Goal: Task Accomplishment & Management: Complete application form

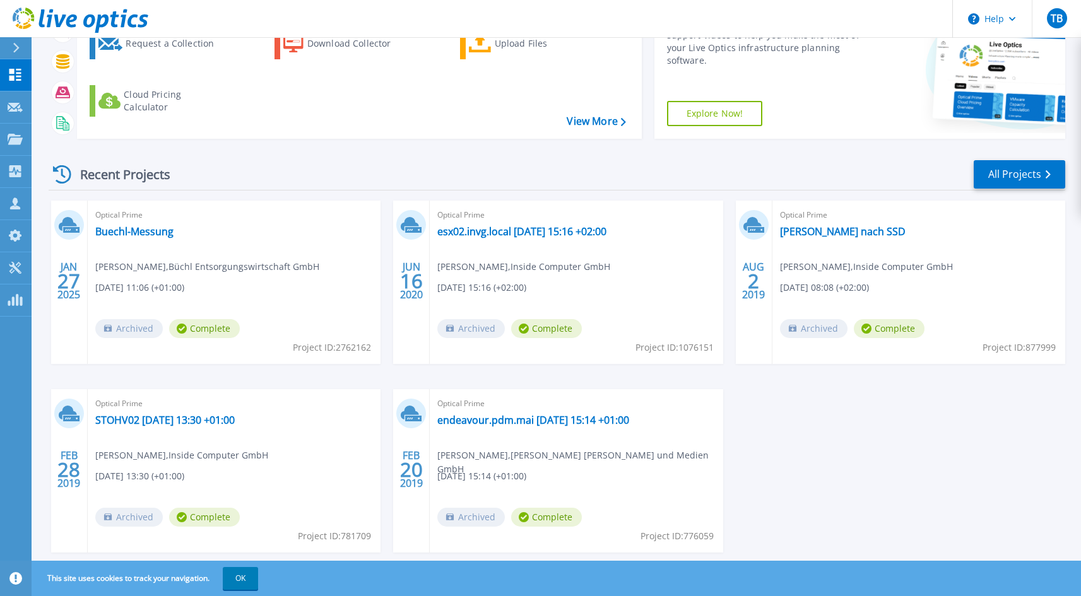
scroll to position [156, 0]
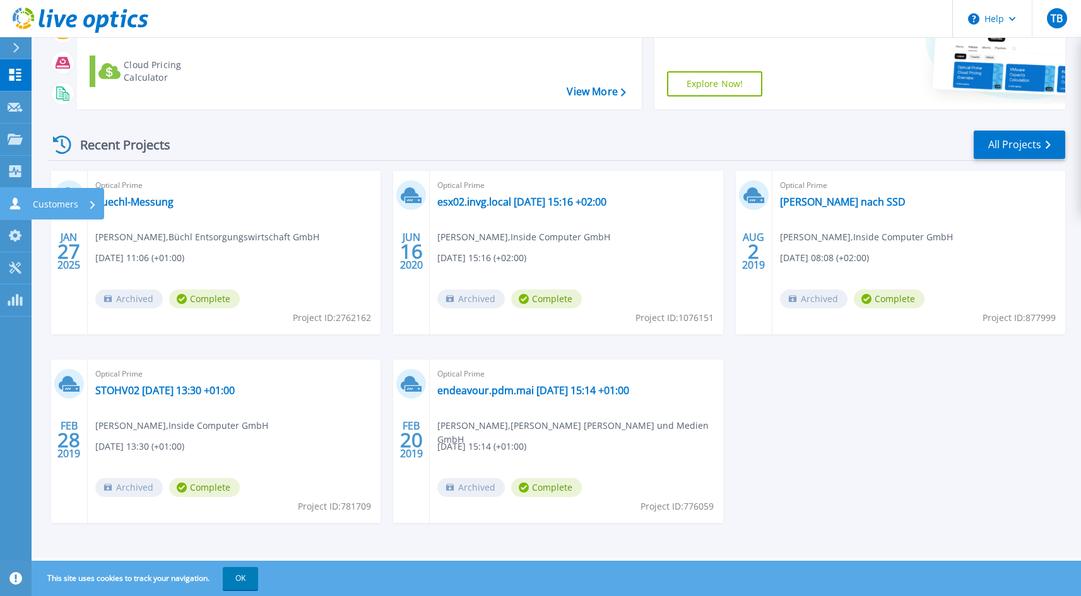
click at [15, 202] on icon at bounding box center [15, 203] width 10 height 12
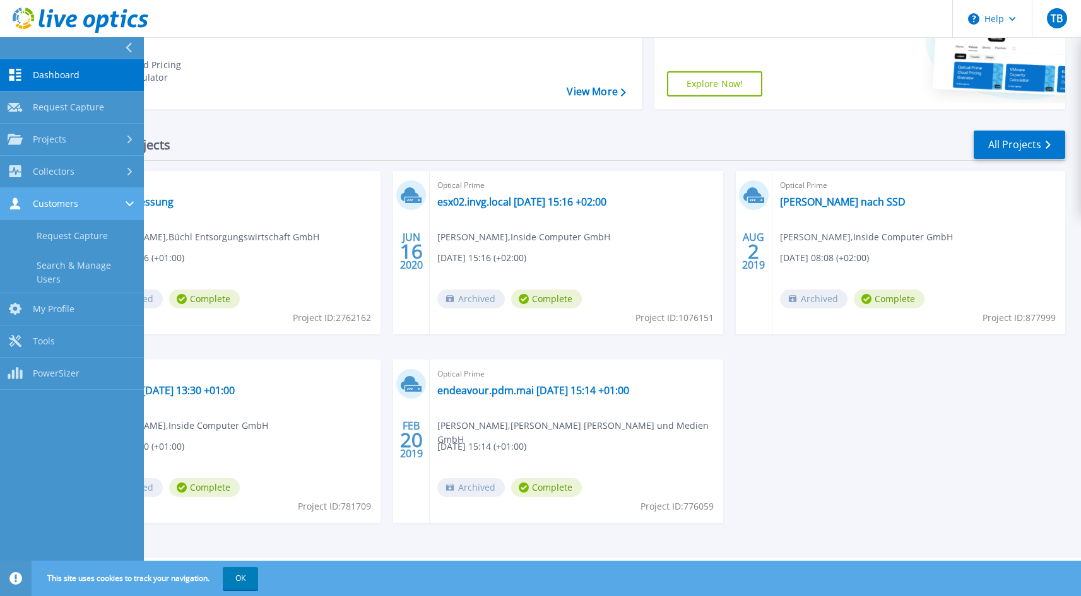
click at [69, 207] on span "Customers" at bounding box center [55, 203] width 45 height 11
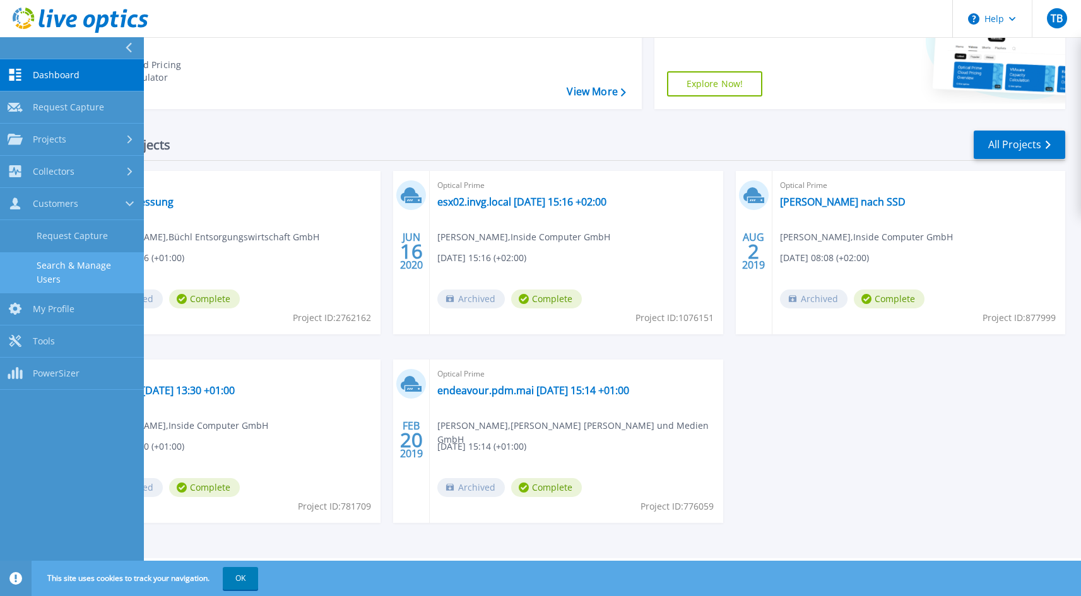
click at [95, 262] on link "Search & Manage Users" at bounding box center [72, 272] width 144 height 40
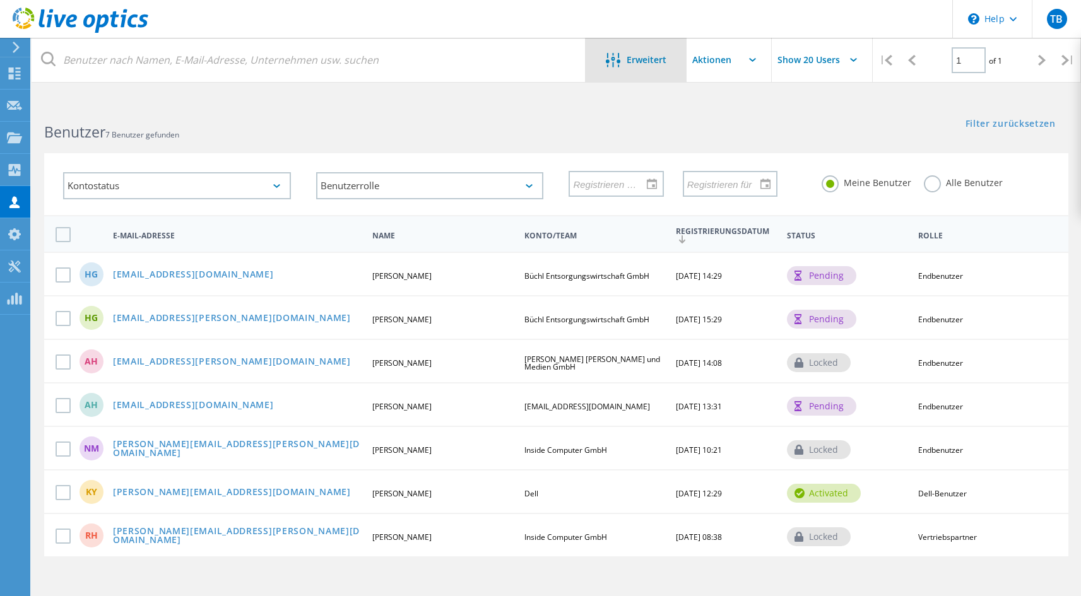
click at [659, 59] on span "Erweitert" at bounding box center [646, 60] width 40 height 9
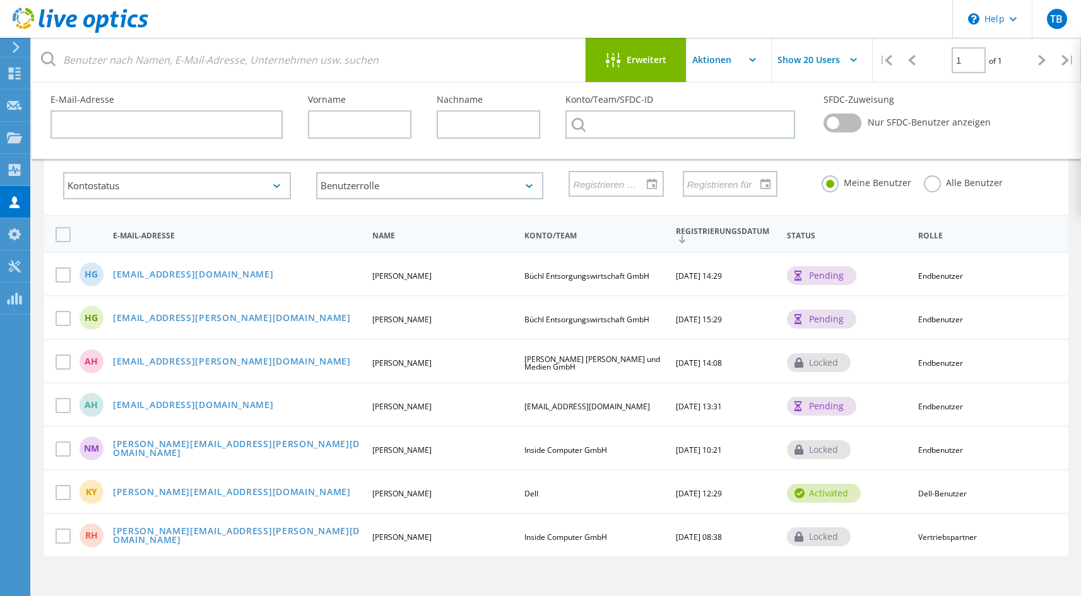
click at [713, 62] on input "text" at bounding box center [749, 60] width 126 height 44
click at [726, 23] on header "\n Help Explore Helpful Articles Contact Support TB Vertriebspartner Thomas Bau…" at bounding box center [540, 19] width 1081 height 38
click at [13, 264] on use at bounding box center [14, 267] width 12 height 12
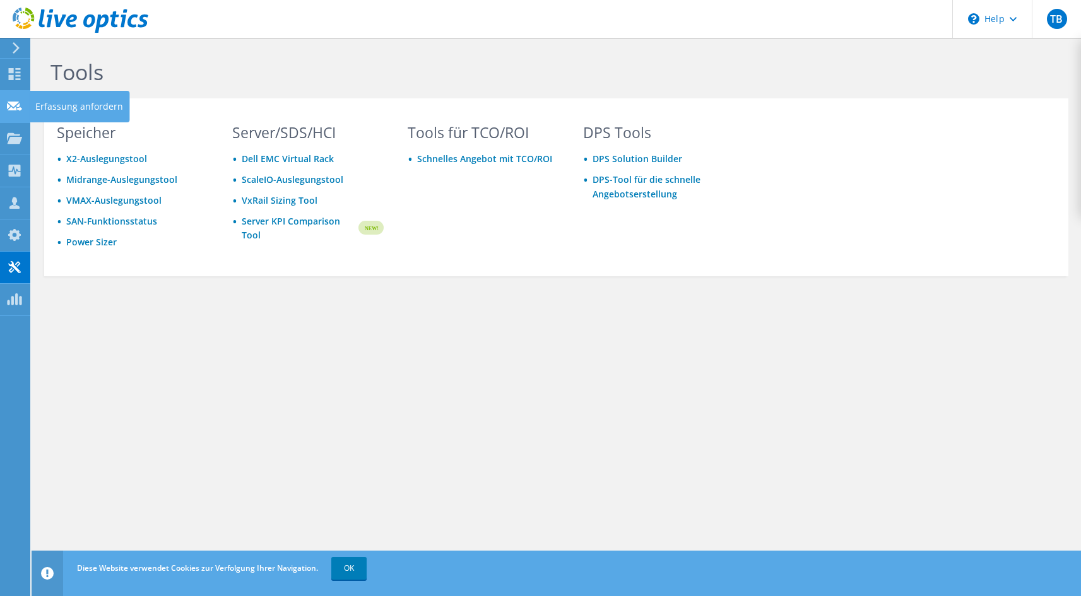
click at [77, 107] on div "Erfassung anfordern" at bounding box center [79, 107] width 100 height 32
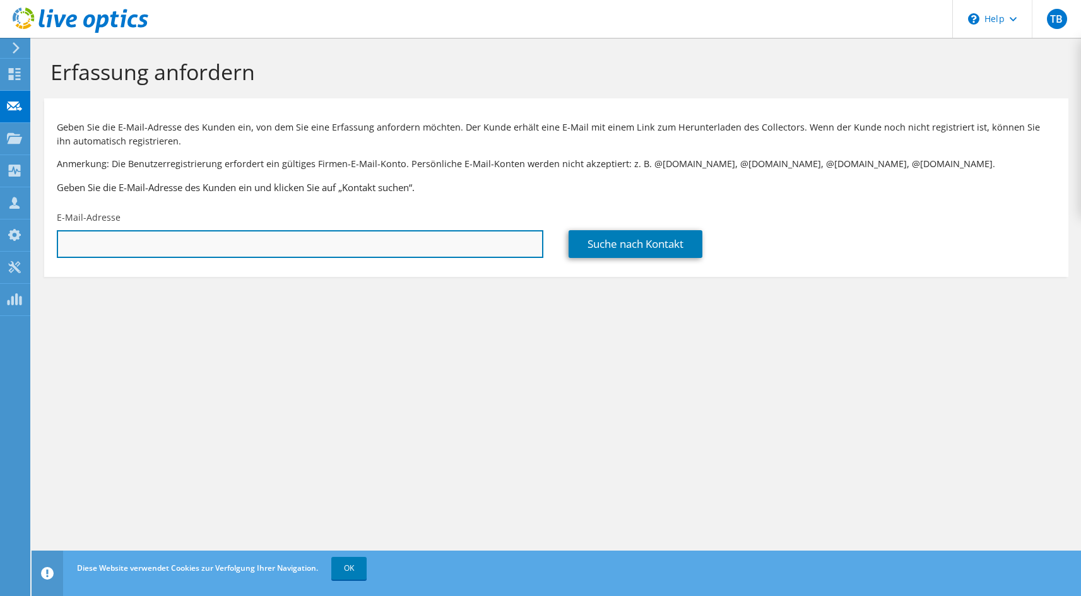
click at [277, 237] on input "text" at bounding box center [300, 244] width 486 height 28
paste input "[PERSON_NAME][EMAIL_ADDRESS][DOMAIN_NAME]"
type input "[PERSON_NAME][EMAIL_ADDRESS][DOMAIN_NAME]"
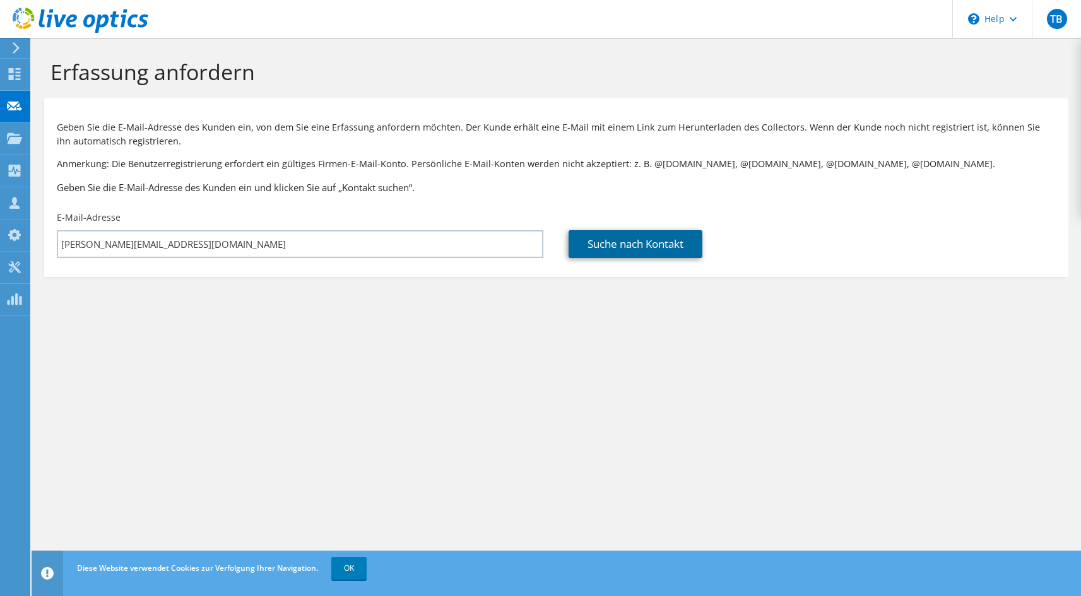
click at [644, 250] on link "Suche nach Kontakt" at bounding box center [635, 244] width 134 height 28
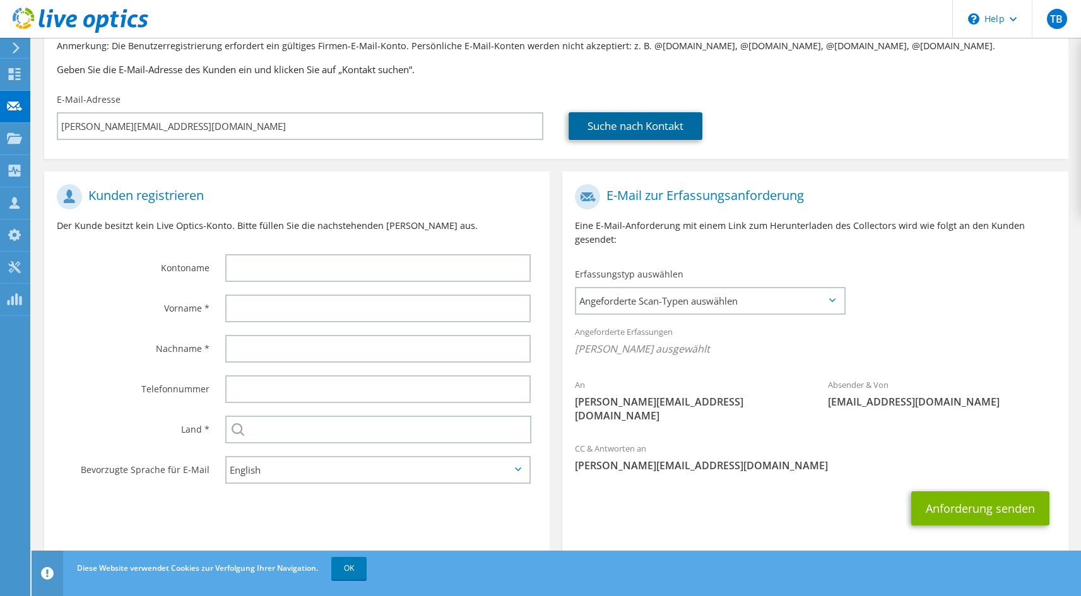
scroll to position [122, 0]
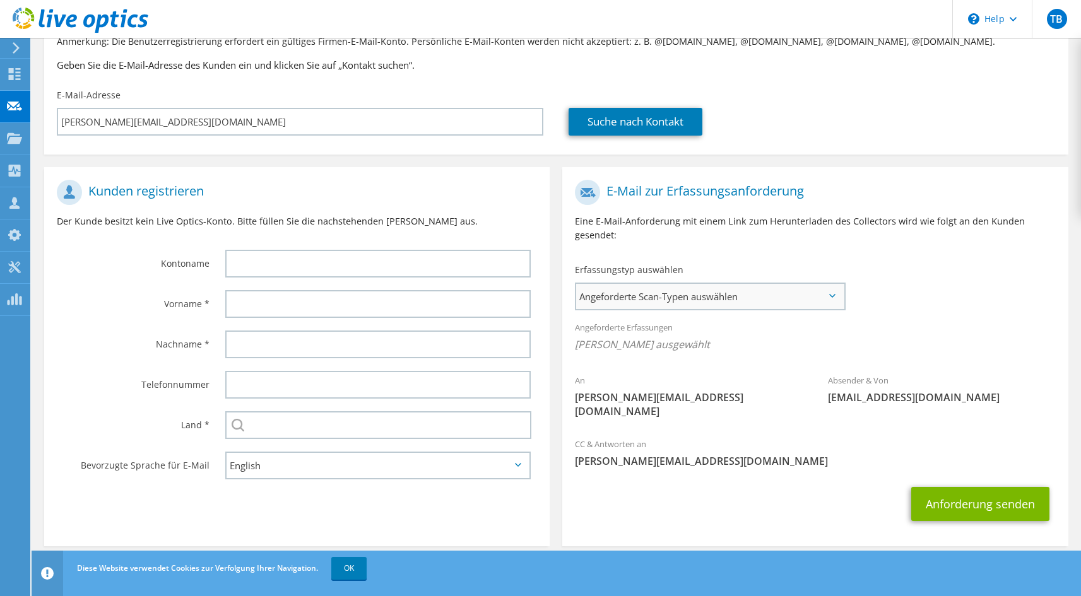
click at [664, 293] on span "Angeforderte Scan-Typen auswählen" at bounding box center [709, 296] width 267 height 25
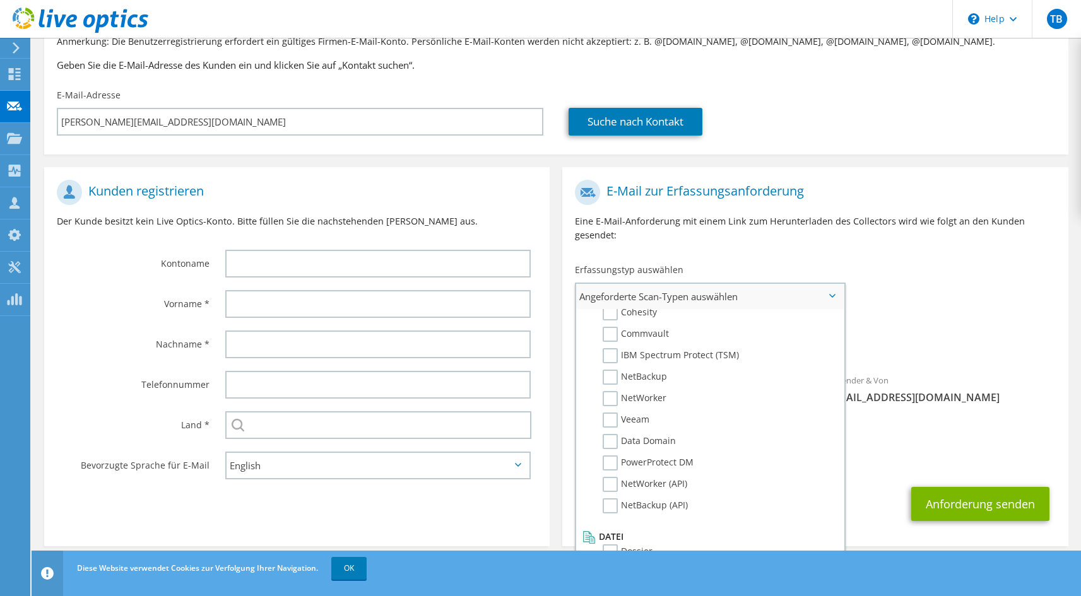
scroll to position [600, 0]
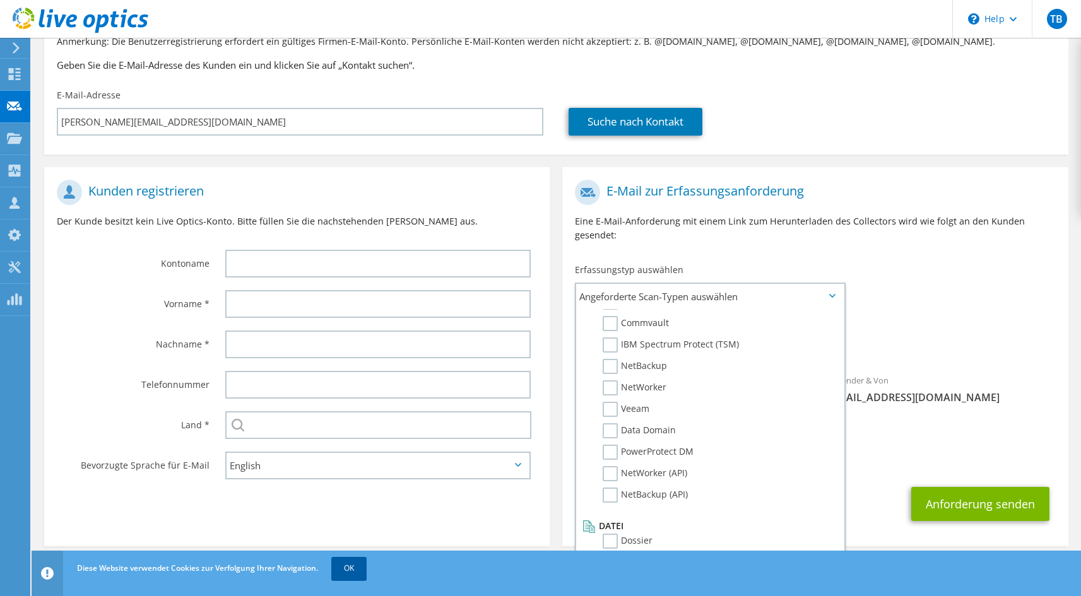
click at [351, 562] on link "OK" at bounding box center [348, 568] width 35 height 23
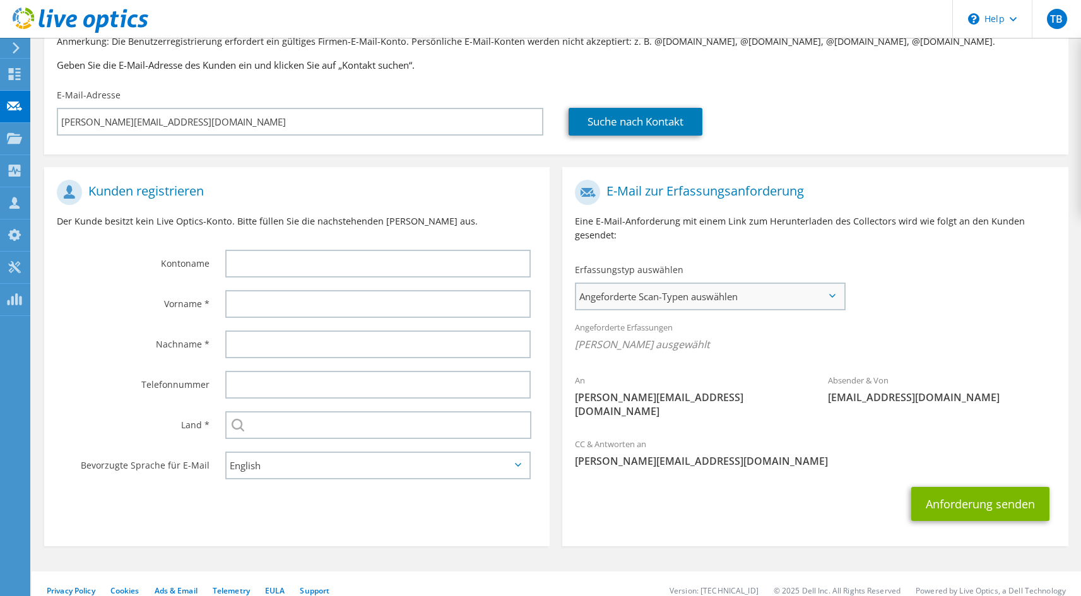
click at [811, 291] on span "Angeforderte Scan-Typen auswählen" at bounding box center [709, 296] width 267 height 25
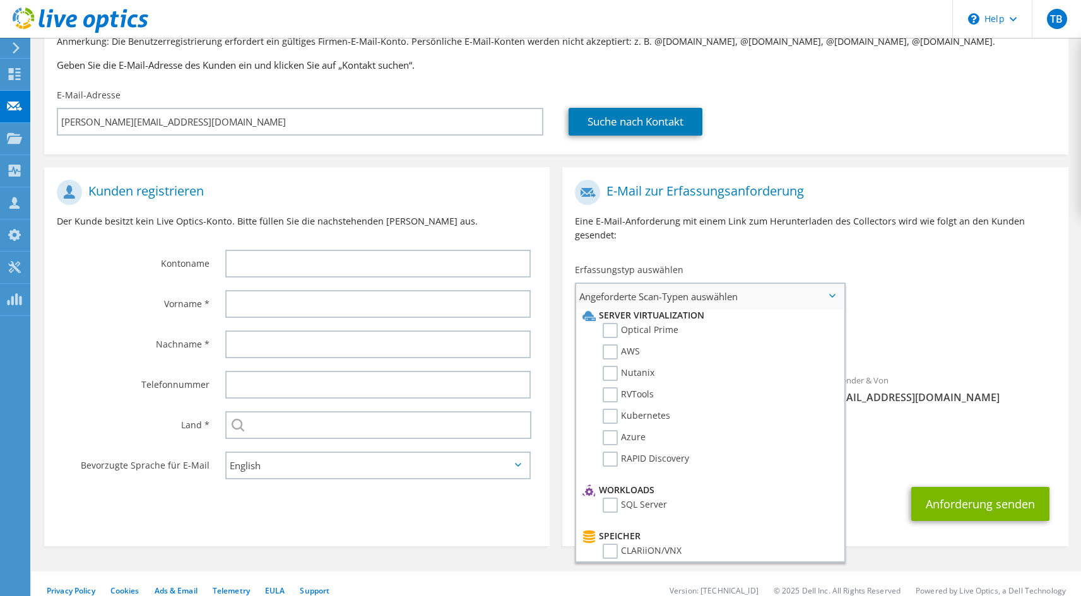
scroll to position [0, 0]
click at [946, 142] on div "Geben Sie die E-Mail-Adresse des Kunden ein, von dem Sie eine Erfassung anforde…" at bounding box center [556, 62] width 1024 height 160
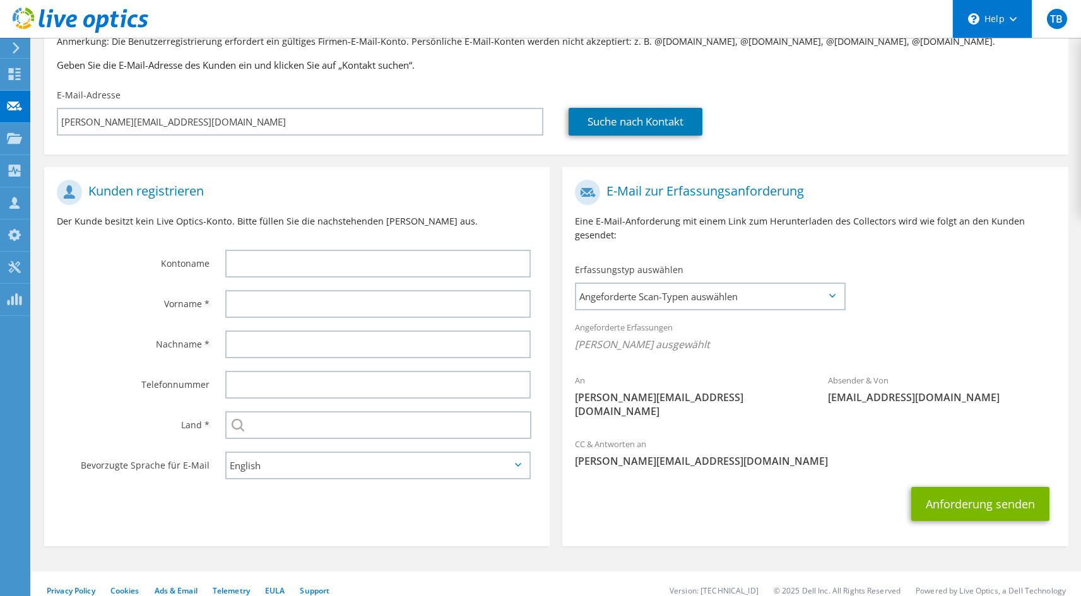
click at [1017, 18] on div "\n Help" at bounding box center [991, 19] width 79 height 38
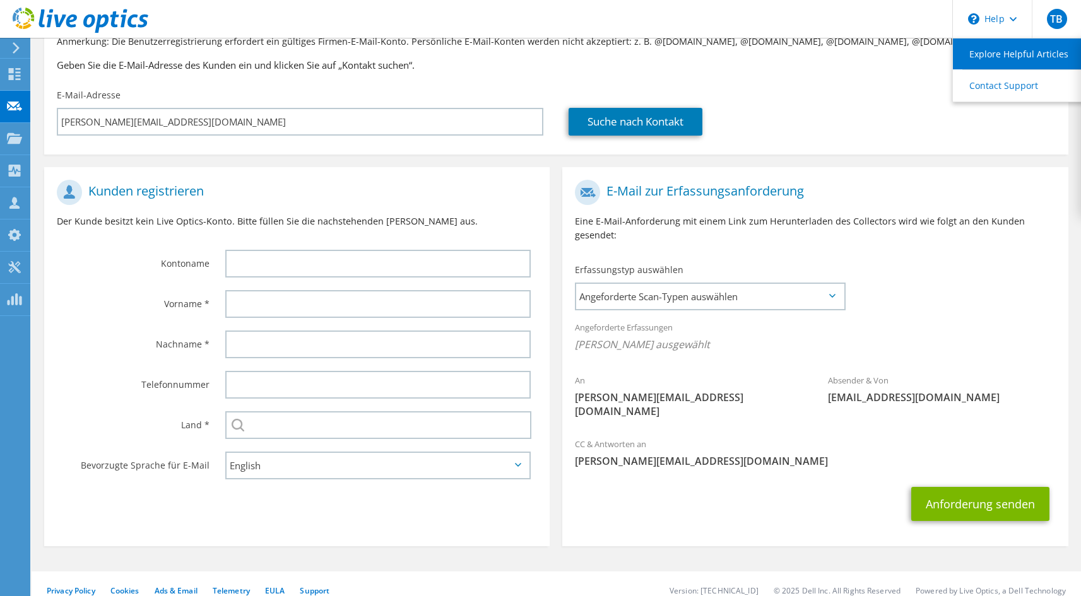
click at [1014, 56] on link "Explore Helpful Articles" at bounding box center [1023, 53] width 141 height 31
click at [705, 308] on span "Angeforderte Scan-Typen auswählen" at bounding box center [709, 296] width 267 height 25
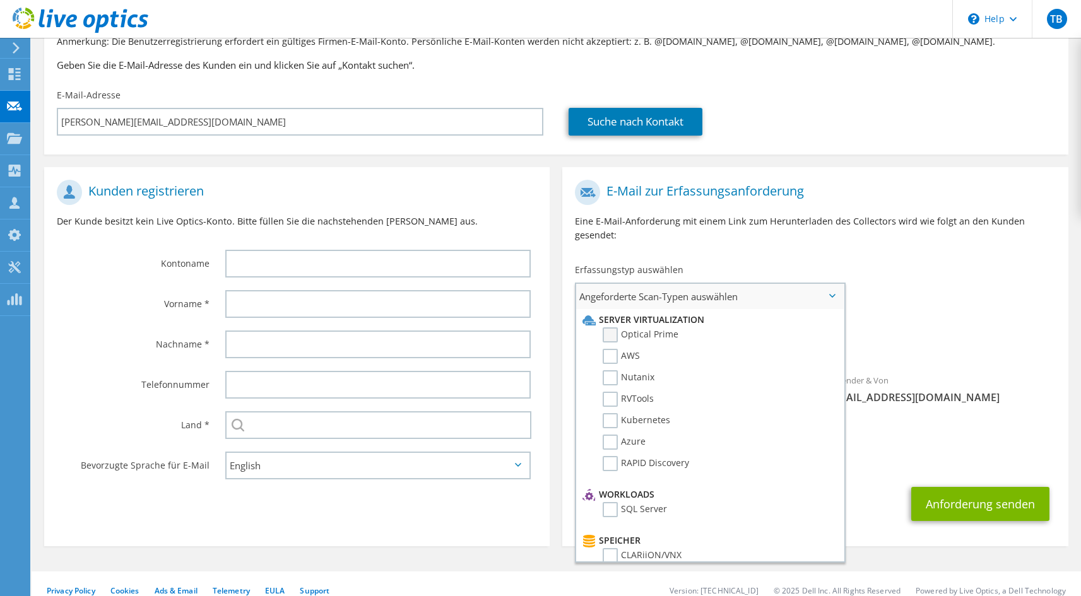
click at [660, 333] on label "Optical Prime" at bounding box center [640, 334] width 76 height 15
click at [0, 0] on input "Optical Prime" at bounding box center [0, 0] width 0 height 0
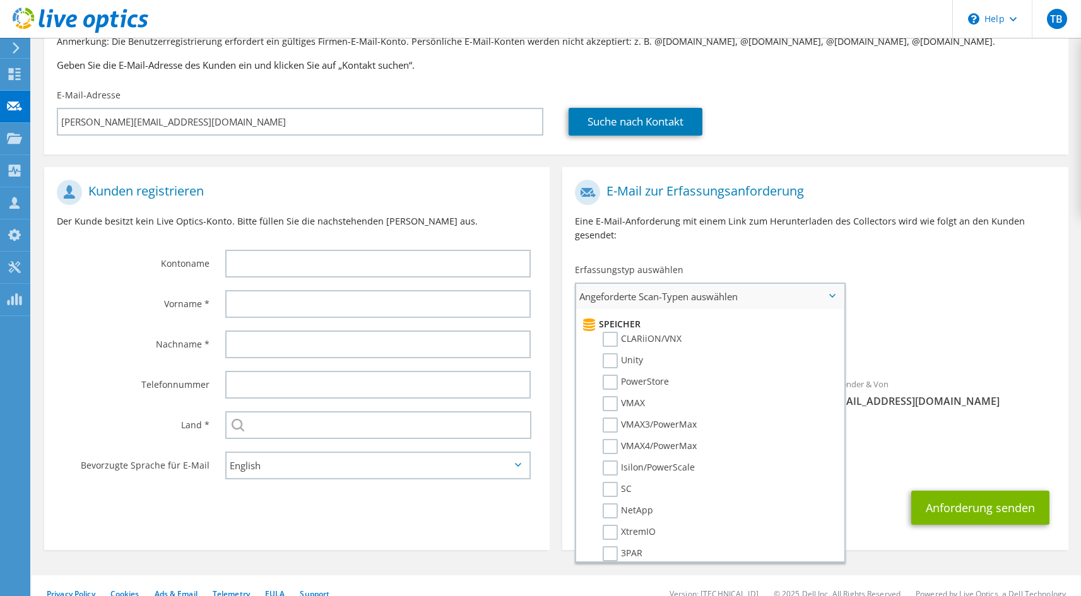
scroll to position [223, 0]
click at [642, 371] on label "PowerStore" at bounding box center [635, 375] width 66 height 15
click at [0, 0] on input "PowerStore" at bounding box center [0, 0] width 0 height 0
click at [602, 359] on li "PowerStore" at bounding box center [707, 363] width 257 height 21
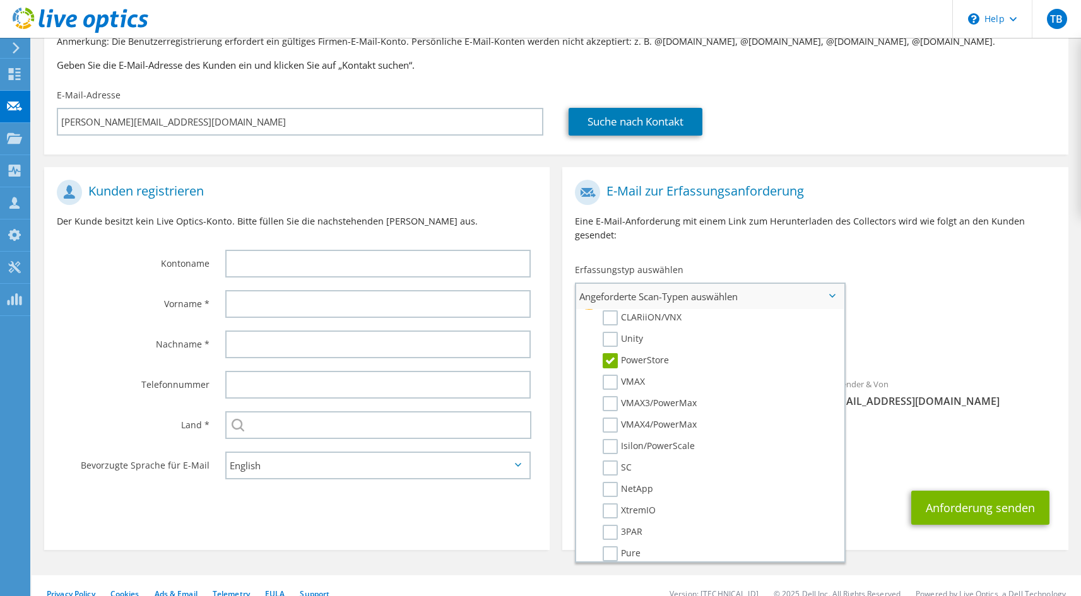
click at [608, 360] on label "PowerStore" at bounding box center [635, 360] width 66 height 15
click at [0, 0] on input "PowerStore" at bounding box center [0, 0] width 0 height 0
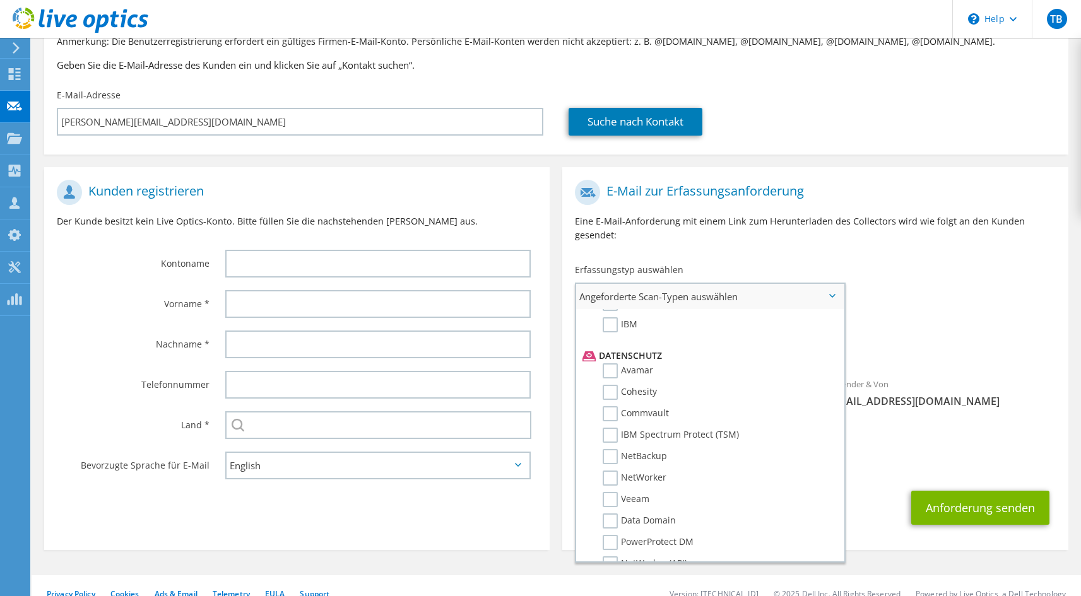
scroll to position [0, 0]
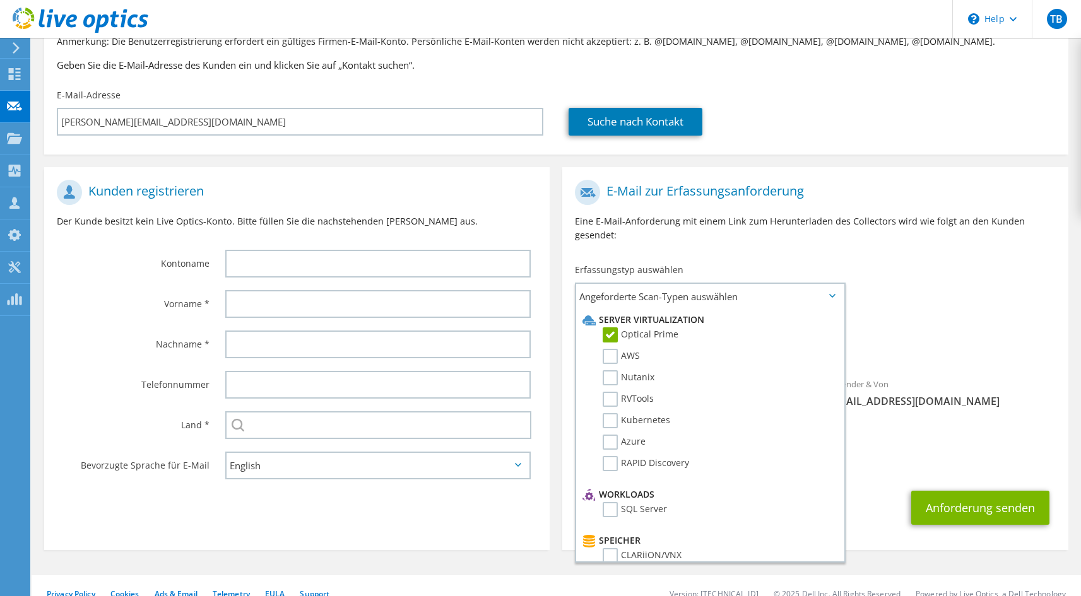
click at [867, 249] on div "E-Mail zur Erfassungsanforderung Eine E-Mail-Anforderung mit einem Link zum Her…" at bounding box center [814, 215] width 505 height 84
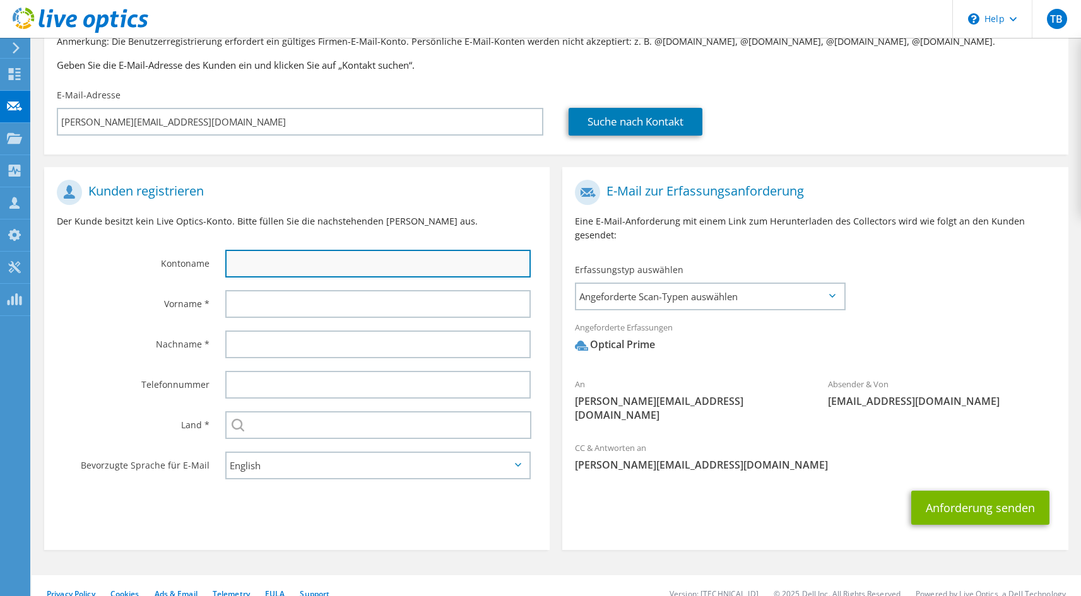
click at [418, 260] on input "text" at bounding box center [377, 264] width 305 height 28
type input "Wack Chemie"
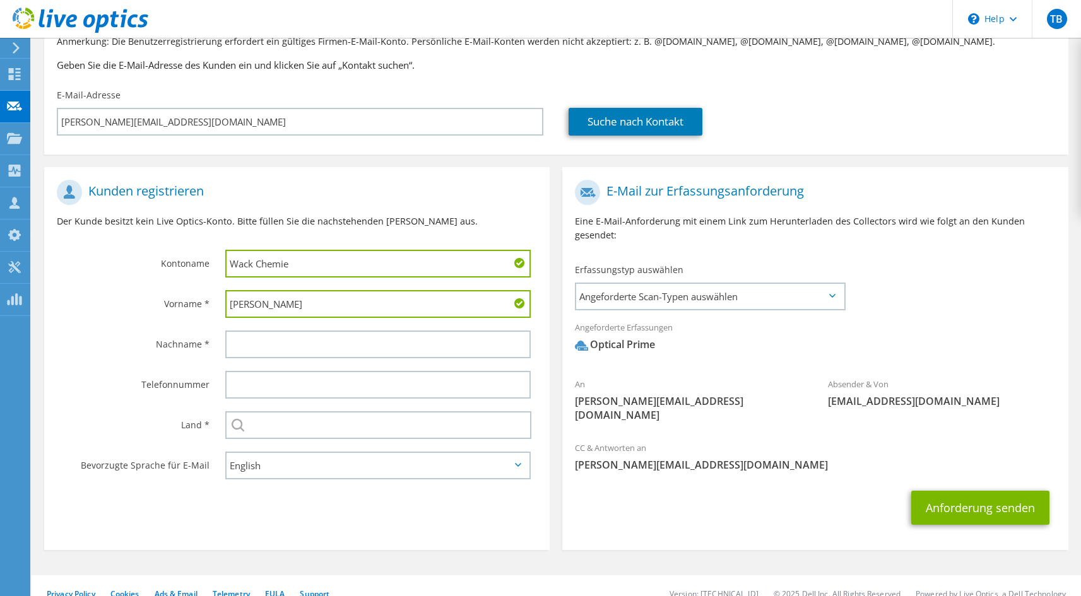
type input "Norbert"
type input "Kellermann"
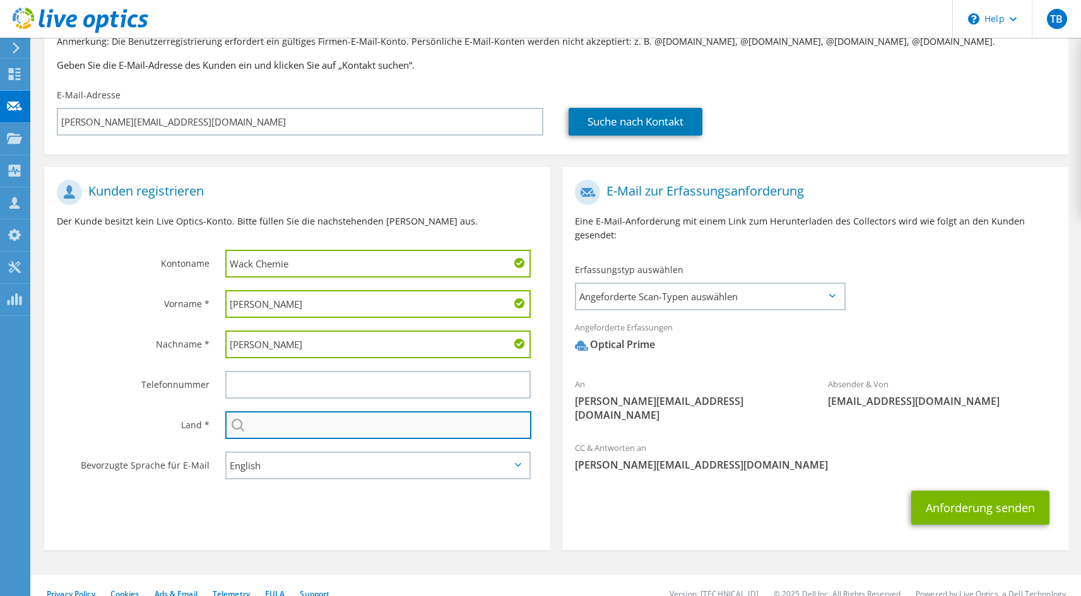
click at [316, 428] on input "text" at bounding box center [378, 425] width 306 height 28
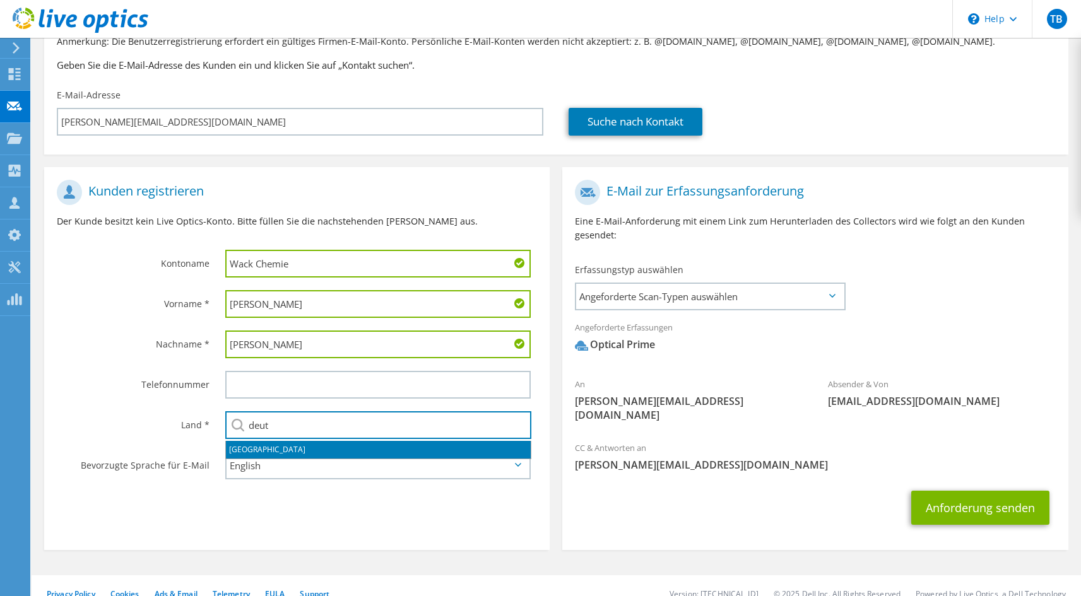
click at [325, 449] on li "Deutschland" at bounding box center [378, 450] width 305 height 18
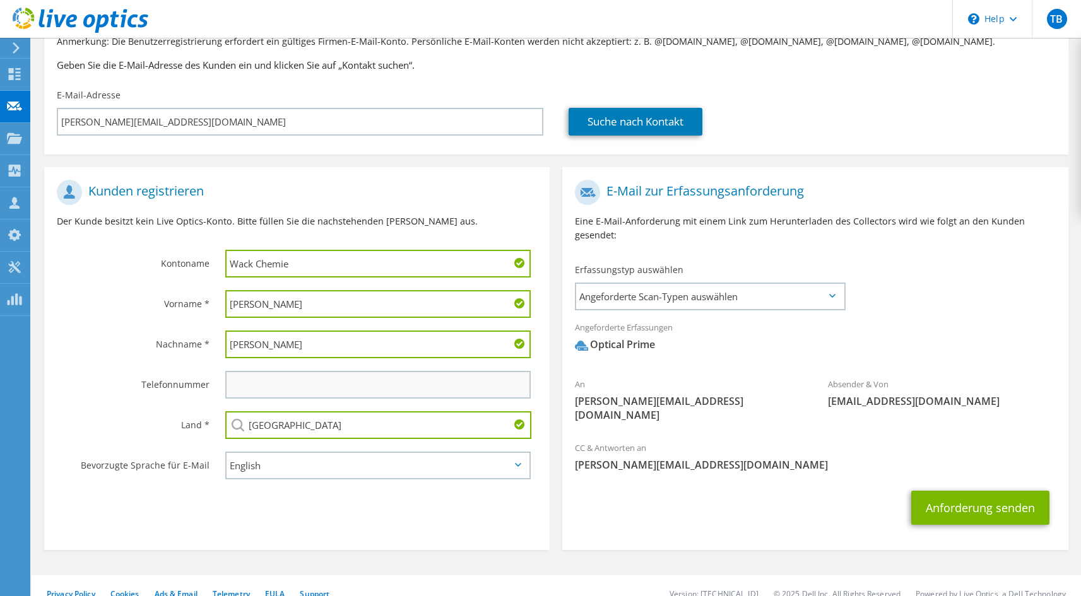
type input "Deutschland"
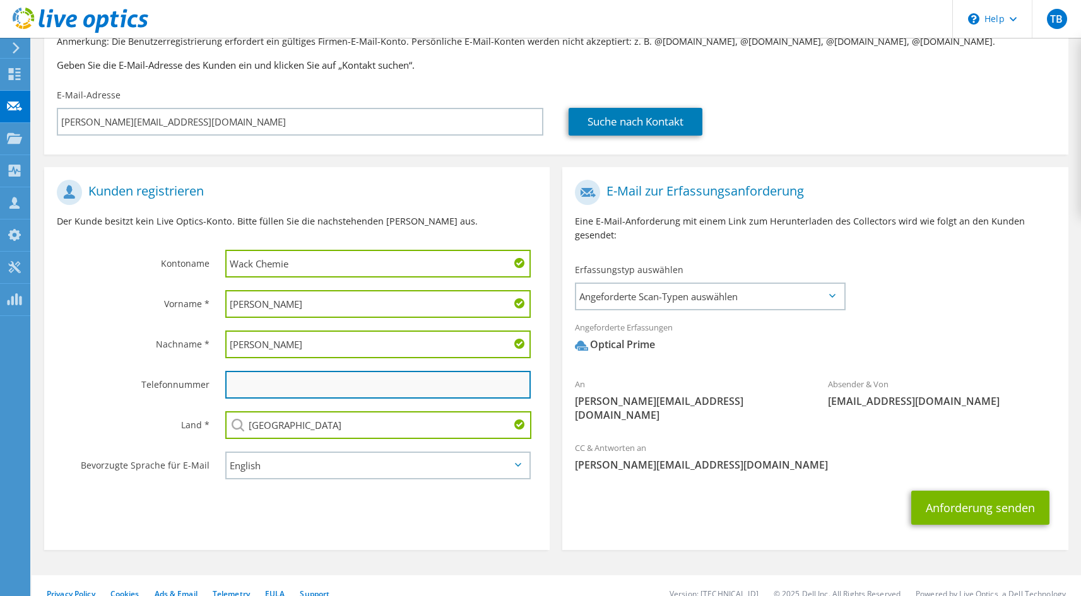
click at [278, 388] on input "text" at bounding box center [377, 385] width 305 height 28
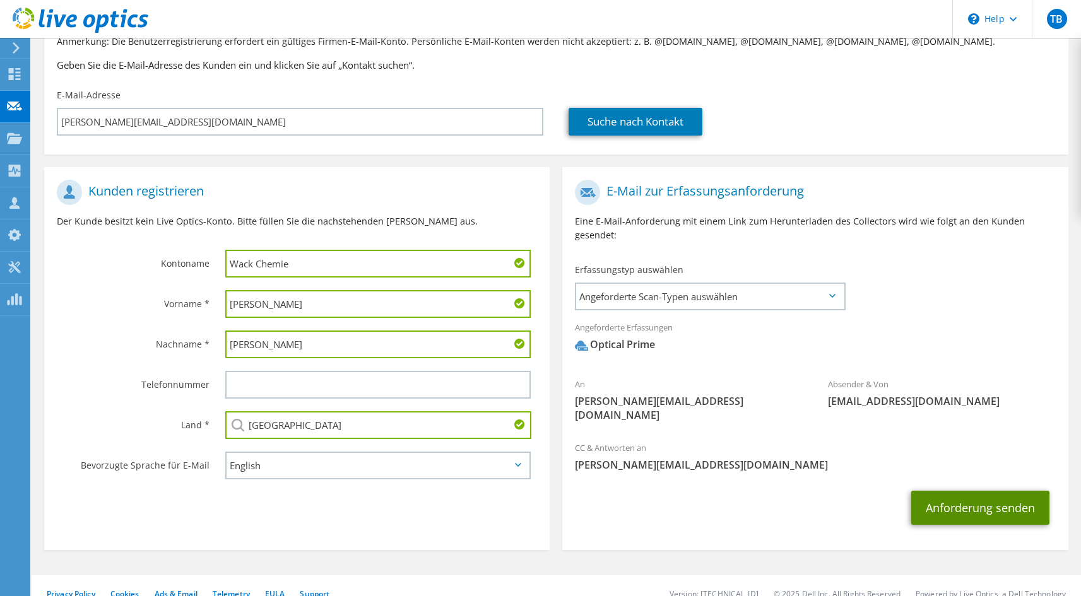
click at [953, 491] on button "Anforderung senden" at bounding box center [980, 508] width 138 height 34
